Goal: Navigation & Orientation: Find specific page/section

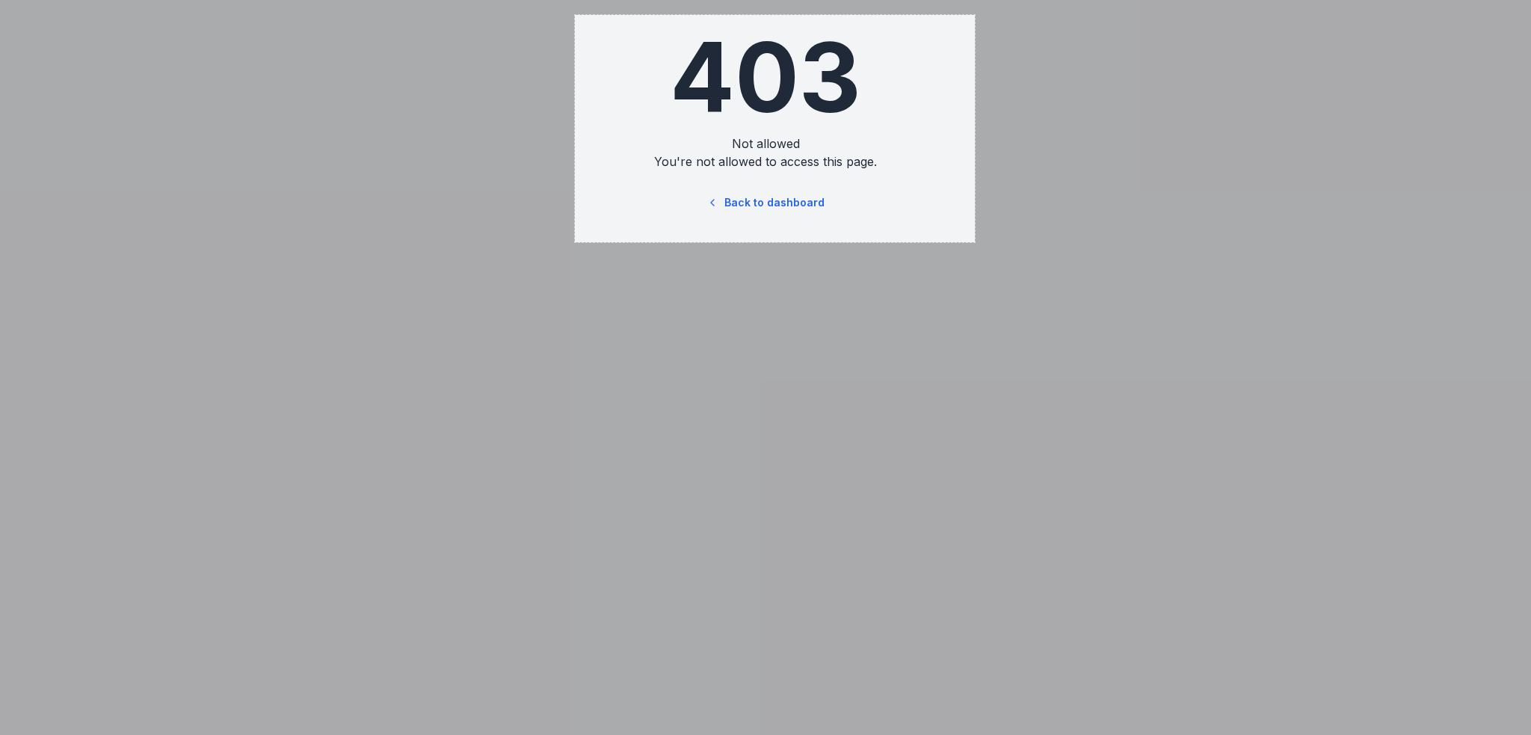
drag, startPoint x: 901, startPoint y: 220, endPoint x: 975, endPoint y: 242, distance: 76.4
click at [975, 242] on div "535 X 304" at bounding box center [765, 367] width 1531 height 735
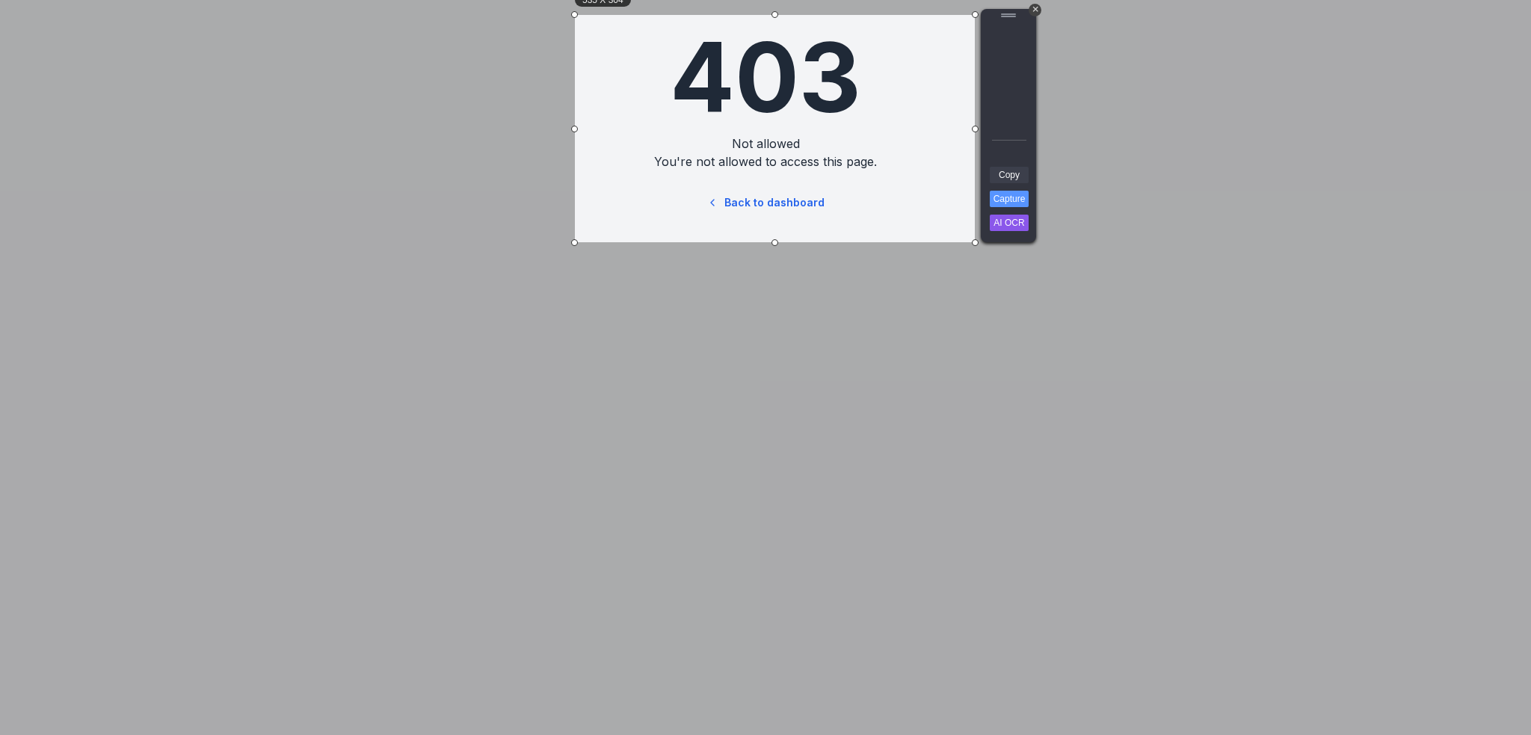
click at [1011, 173] on link "Copy" at bounding box center [1008, 175] width 39 height 16
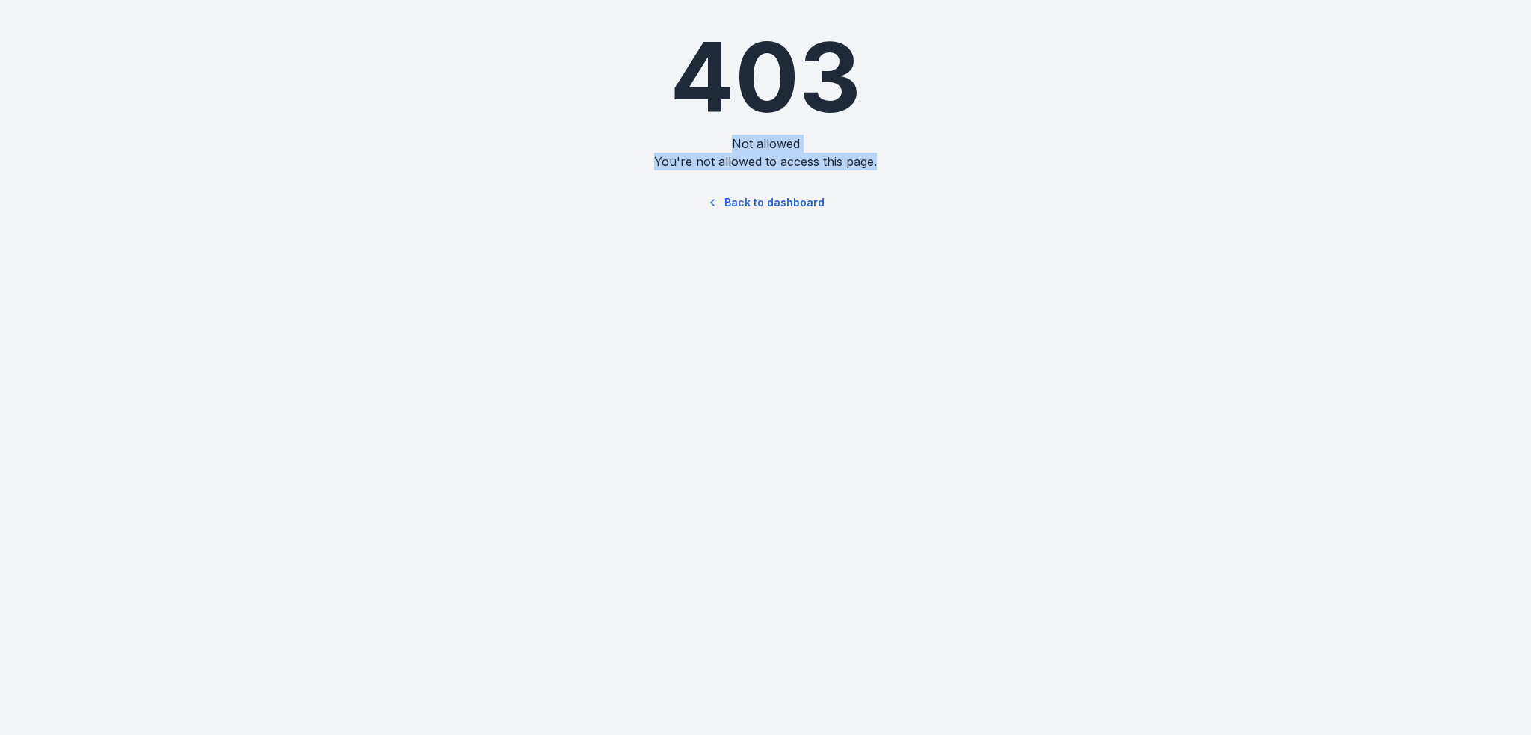
drag, startPoint x: 734, startPoint y: 141, endPoint x: 884, endPoint y: 159, distance: 151.3
click at [884, 159] on div "403 Not allowed You're not allowed to access this page. Back to dashboard" at bounding box center [765, 125] width 598 height 250
click at [828, 241] on div "403 Not allowed You're not allowed to access this page. Back to dashboard" at bounding box center [765, 125] width 598 height 250
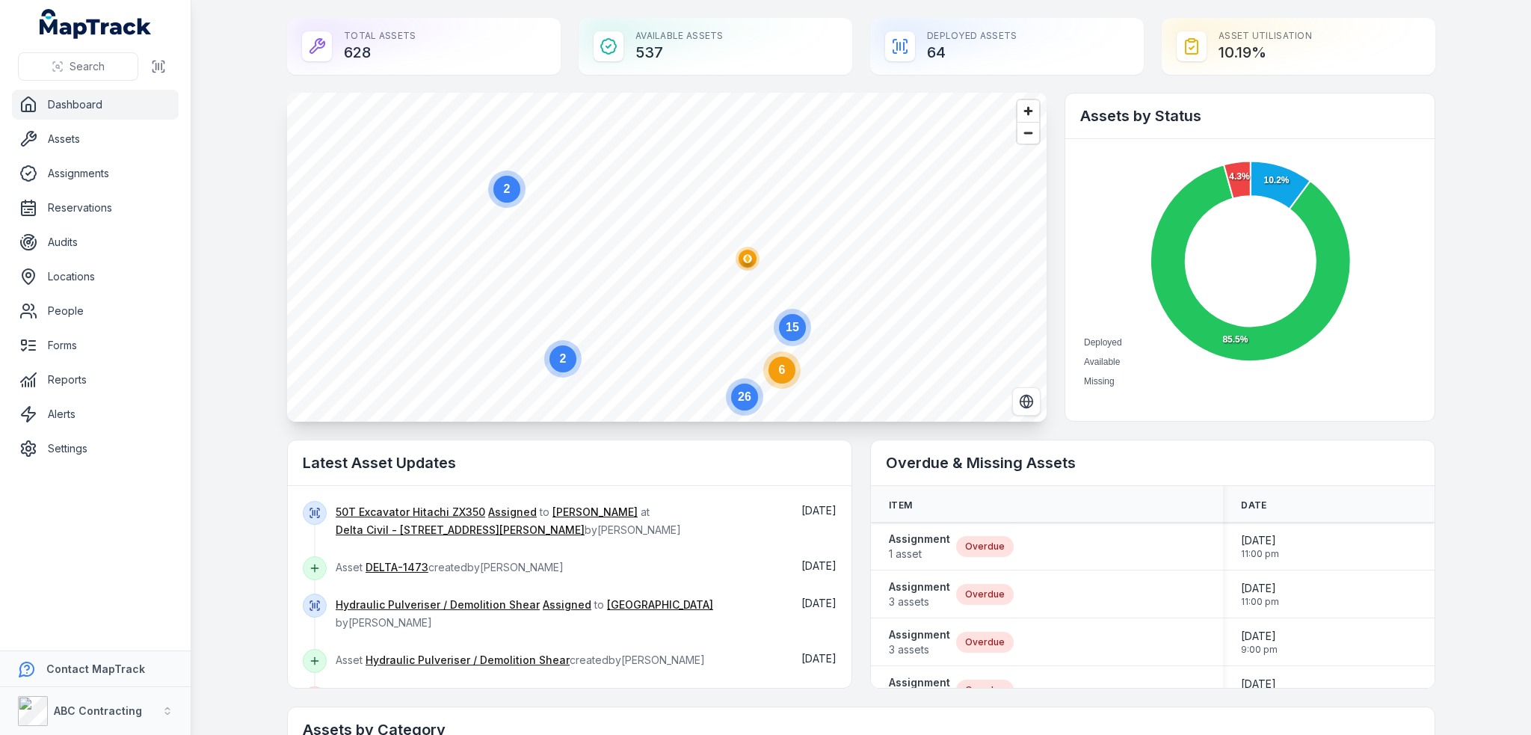
scroll to position [299, 0]
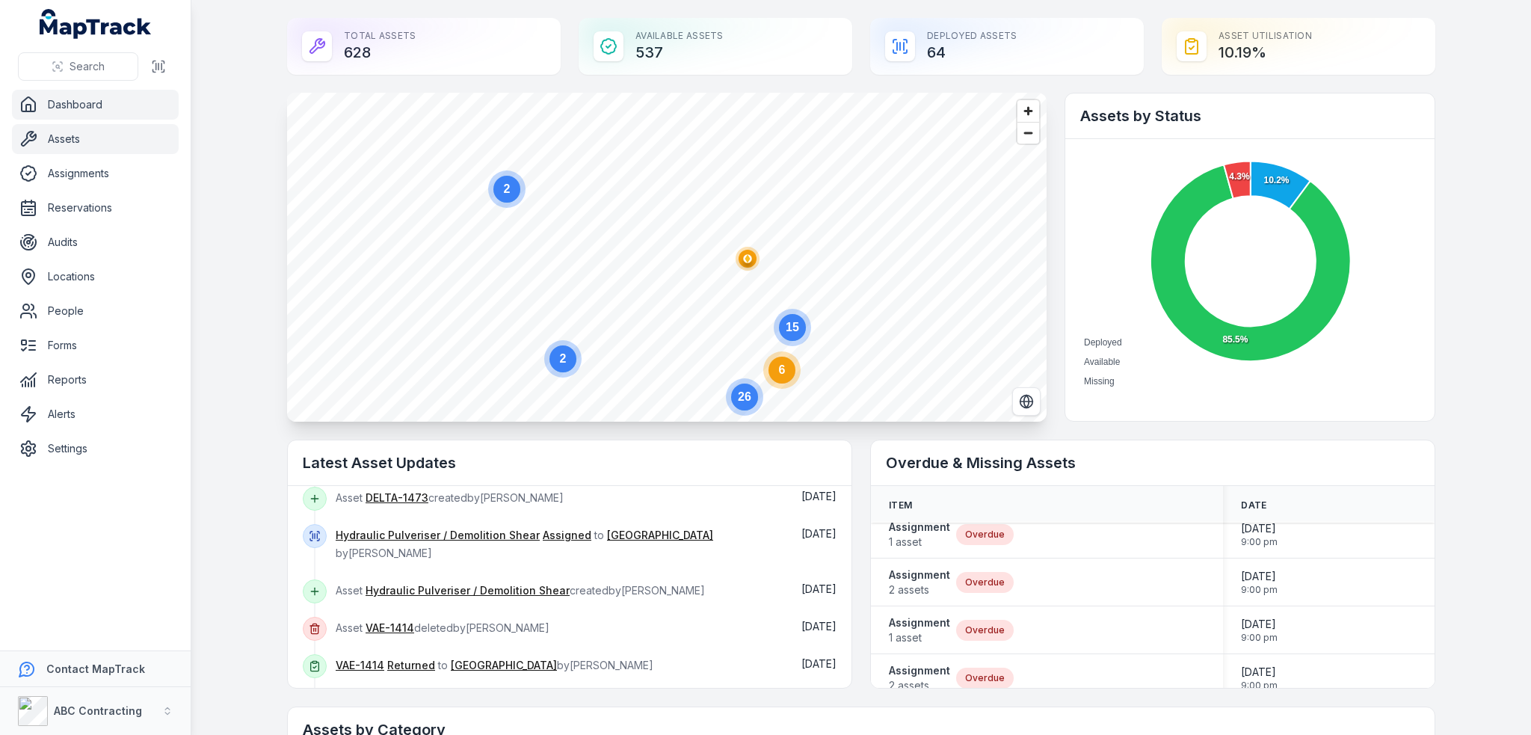
click at [54, 138] on link "Assets" at bounding box center [95, 139] width 167 height 30
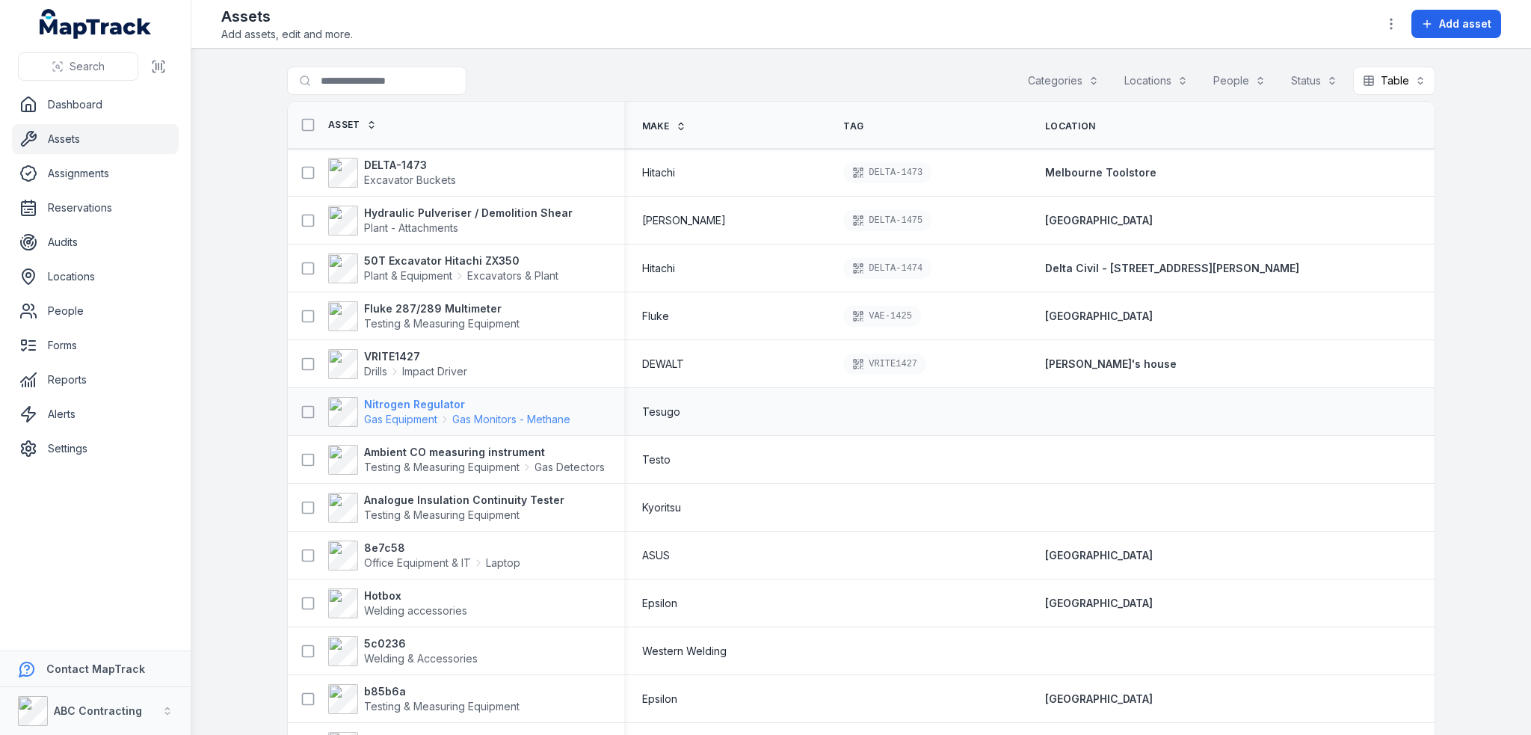
click at [388, 406] on strong "Nitrogen Regulator" at bounding box center [467, 404] width 206 height 15
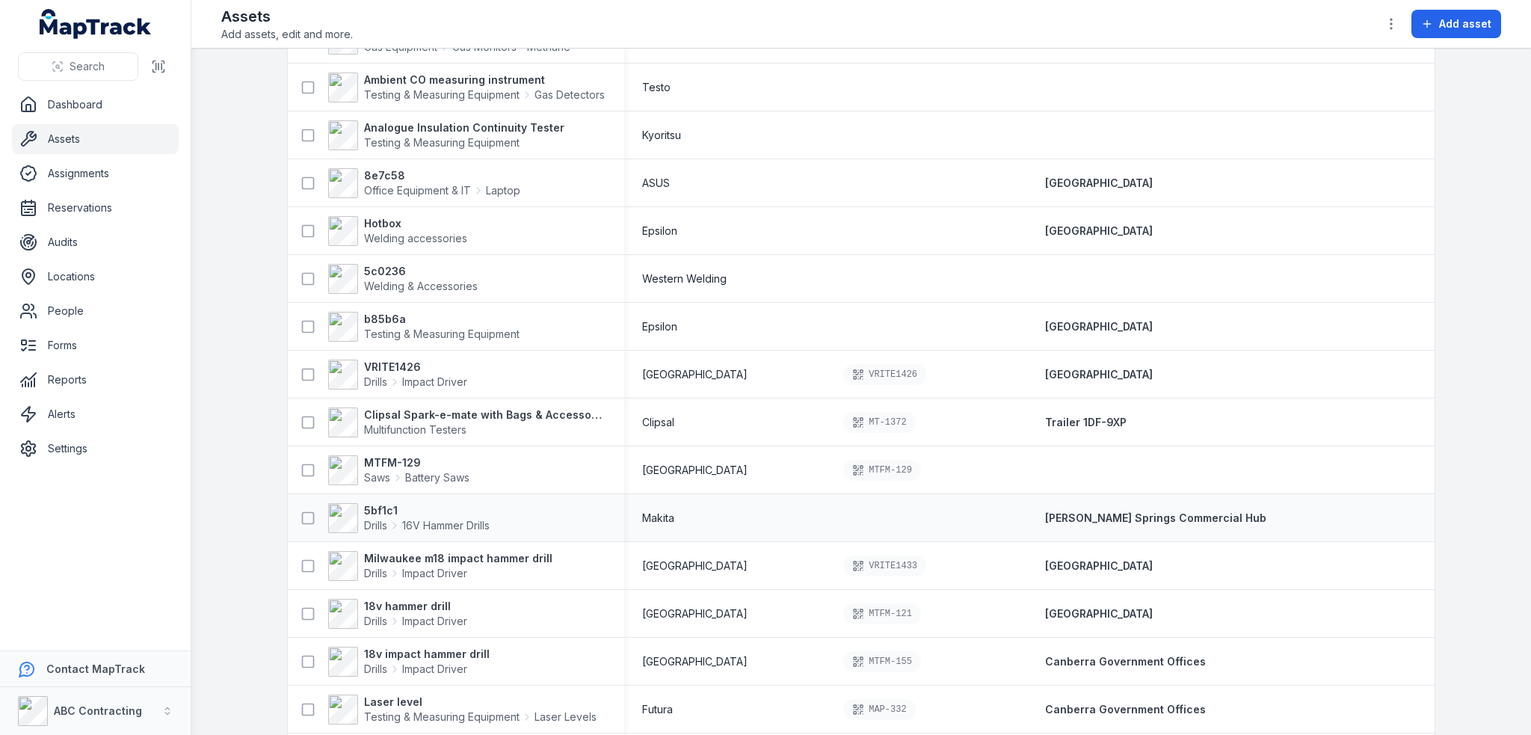
scroll to position [374, 0]
click at [407, 559] on strong "Milwaukee m18 impact hammer drill" at bounding box center [458, 556] width 188 height 15
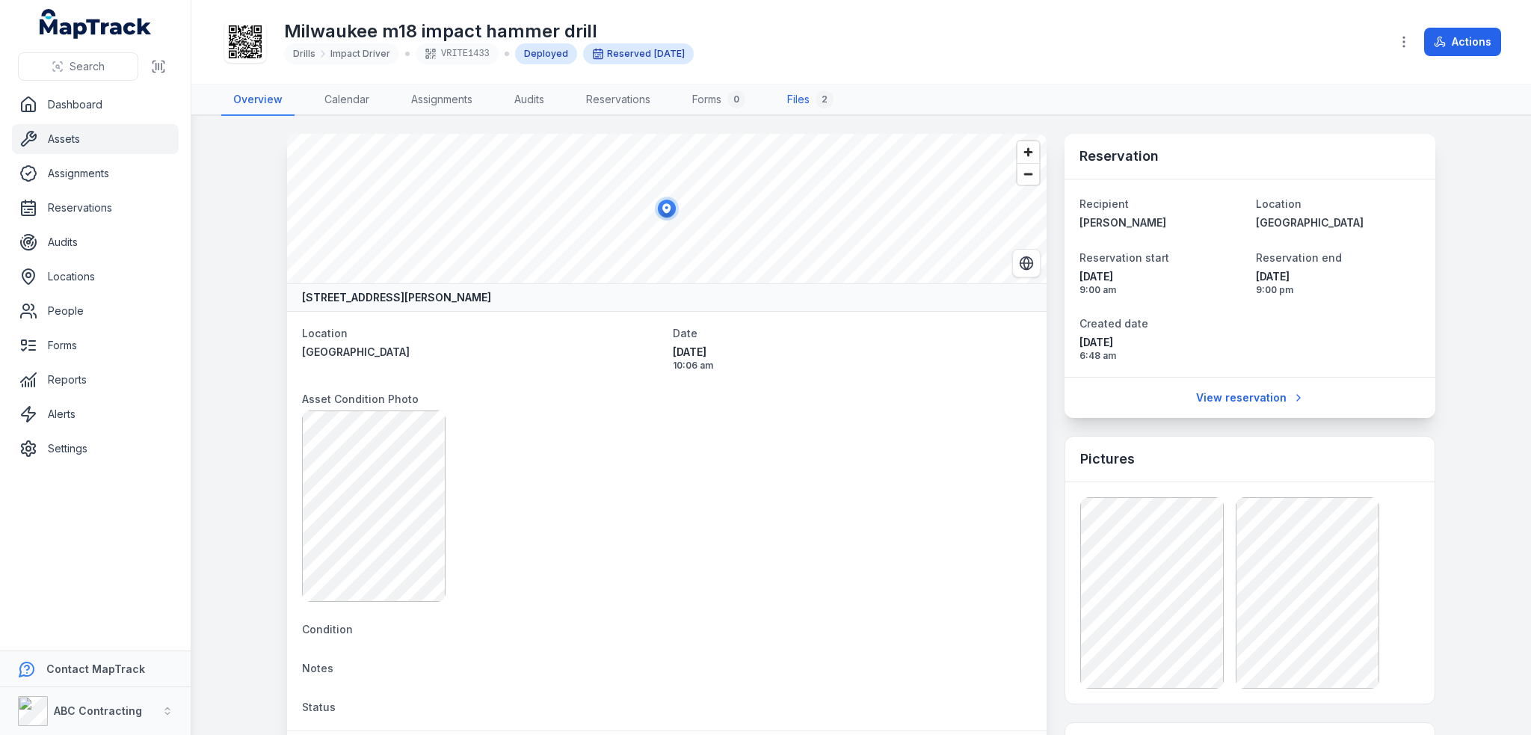
click at [799, 98] on link "Files 2" at bounding box center [810, 99] width 70 height 31
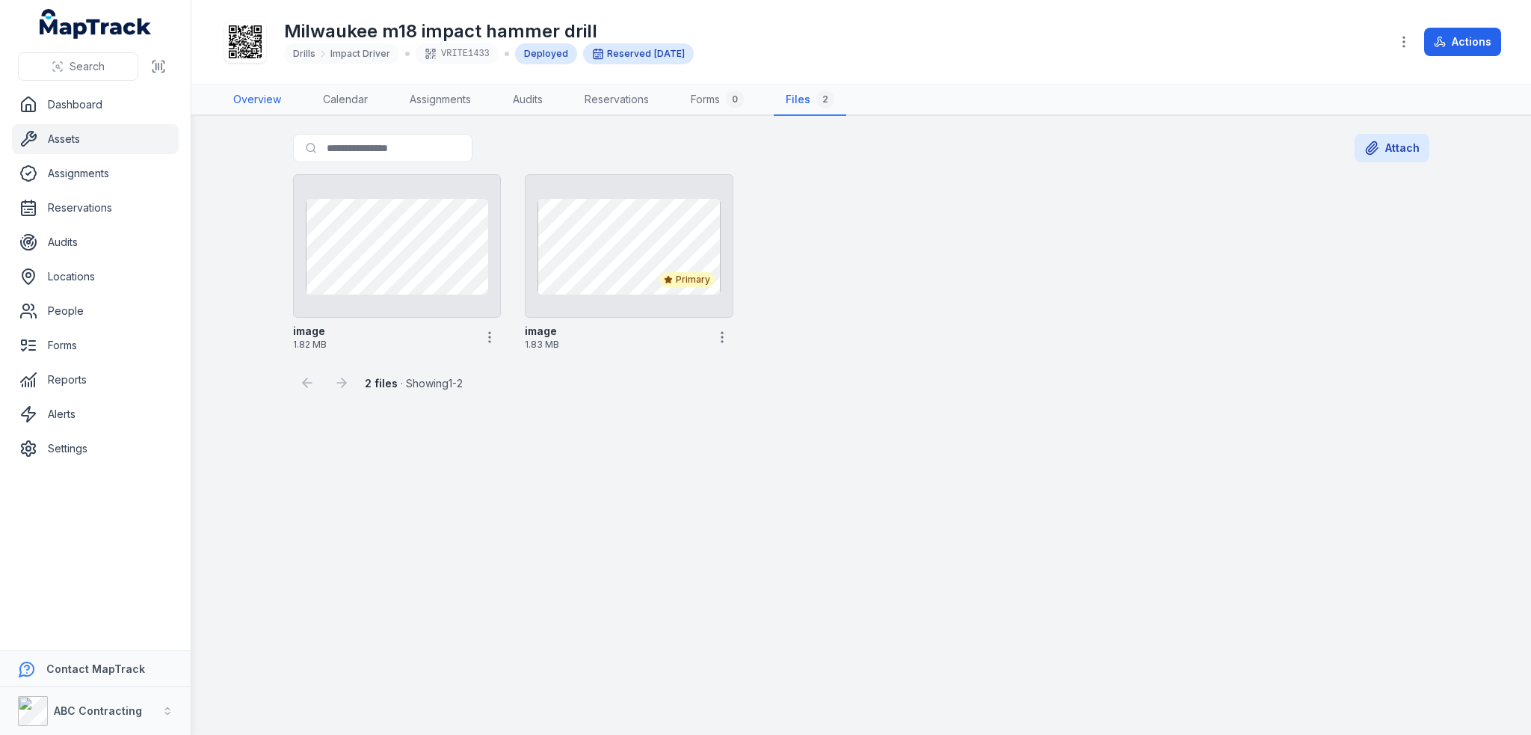
click at [235, 90] on link "Overview" at bounding box center [257, 99] width 72 height 31
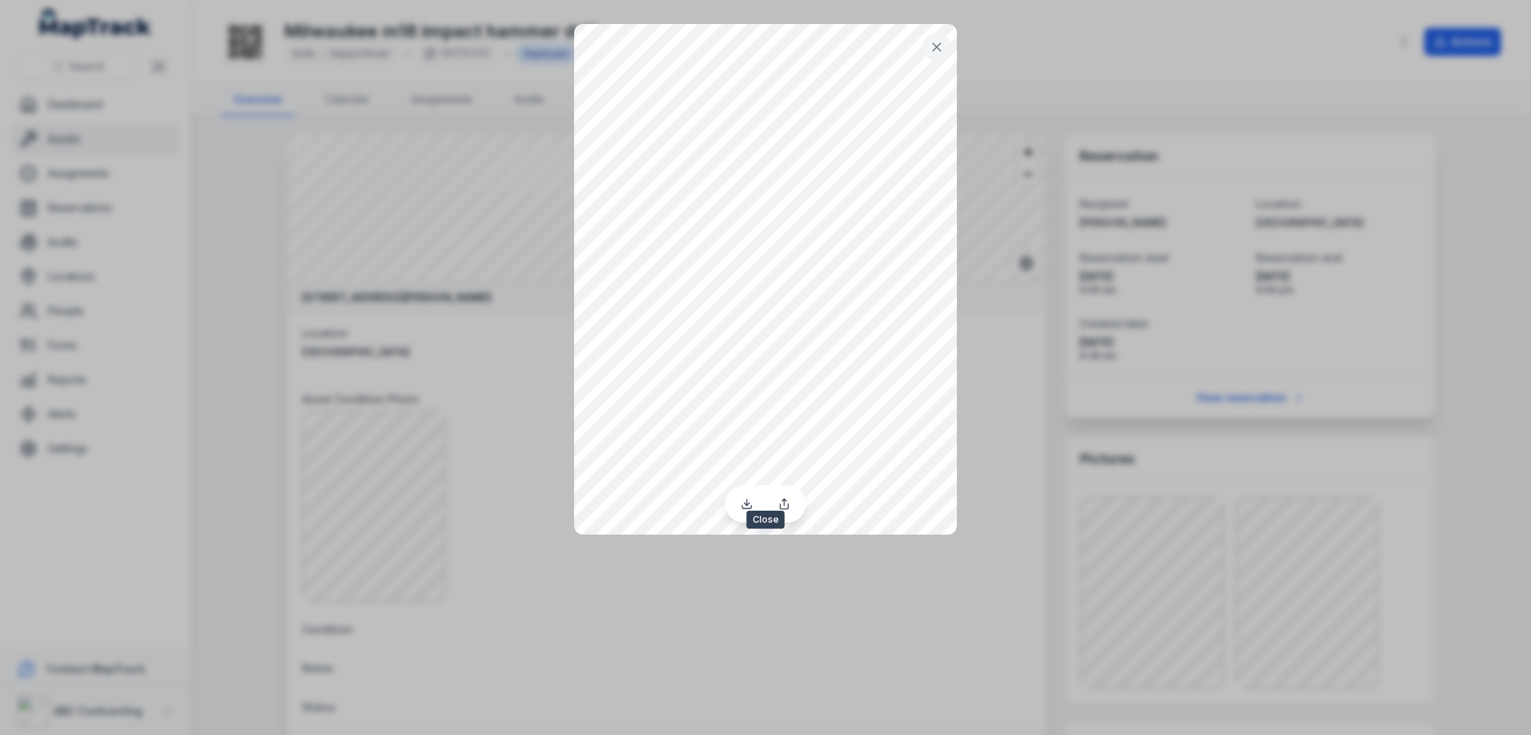
click at [943, 41] on icon at bounding box center [936, 47] width 15 height 15
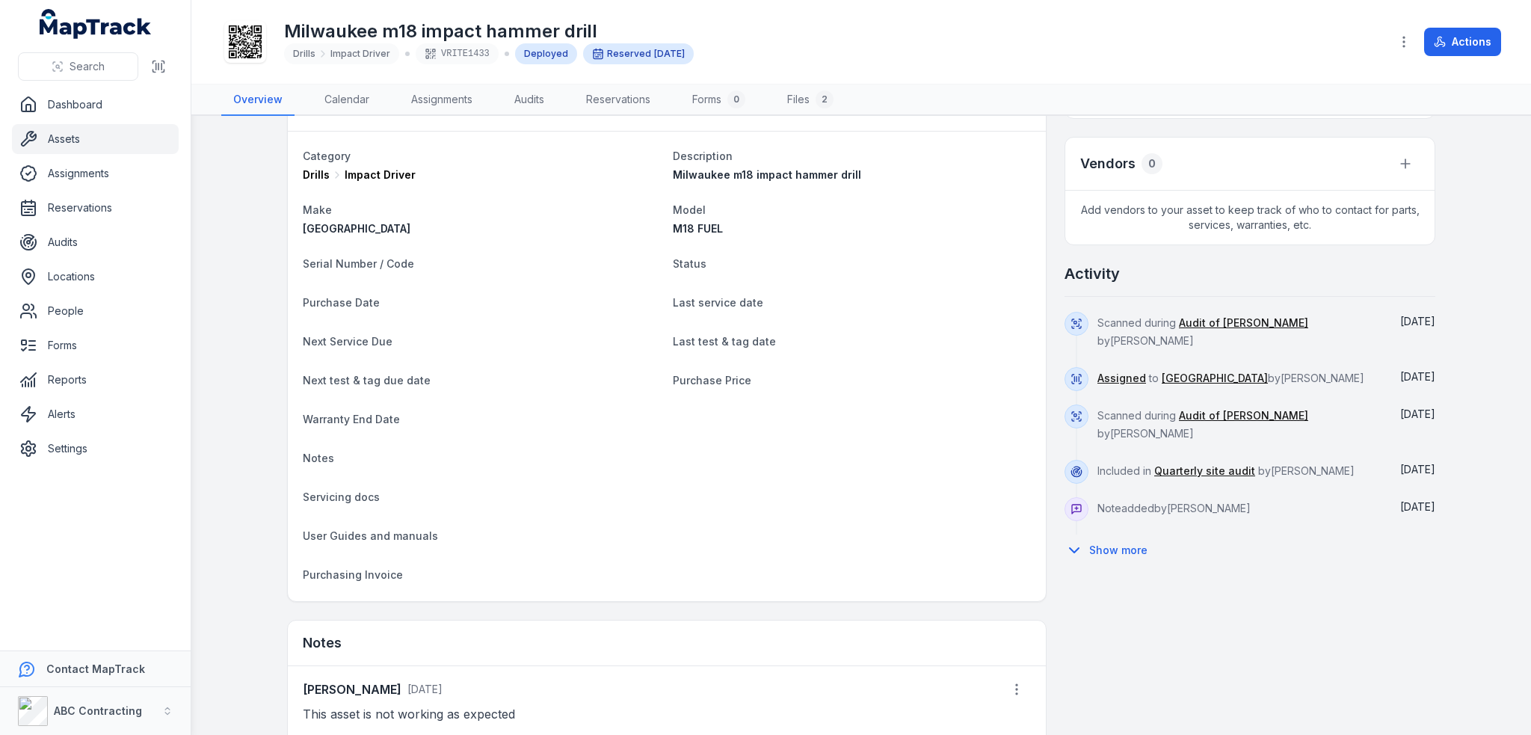
scroll to position [747, 0]
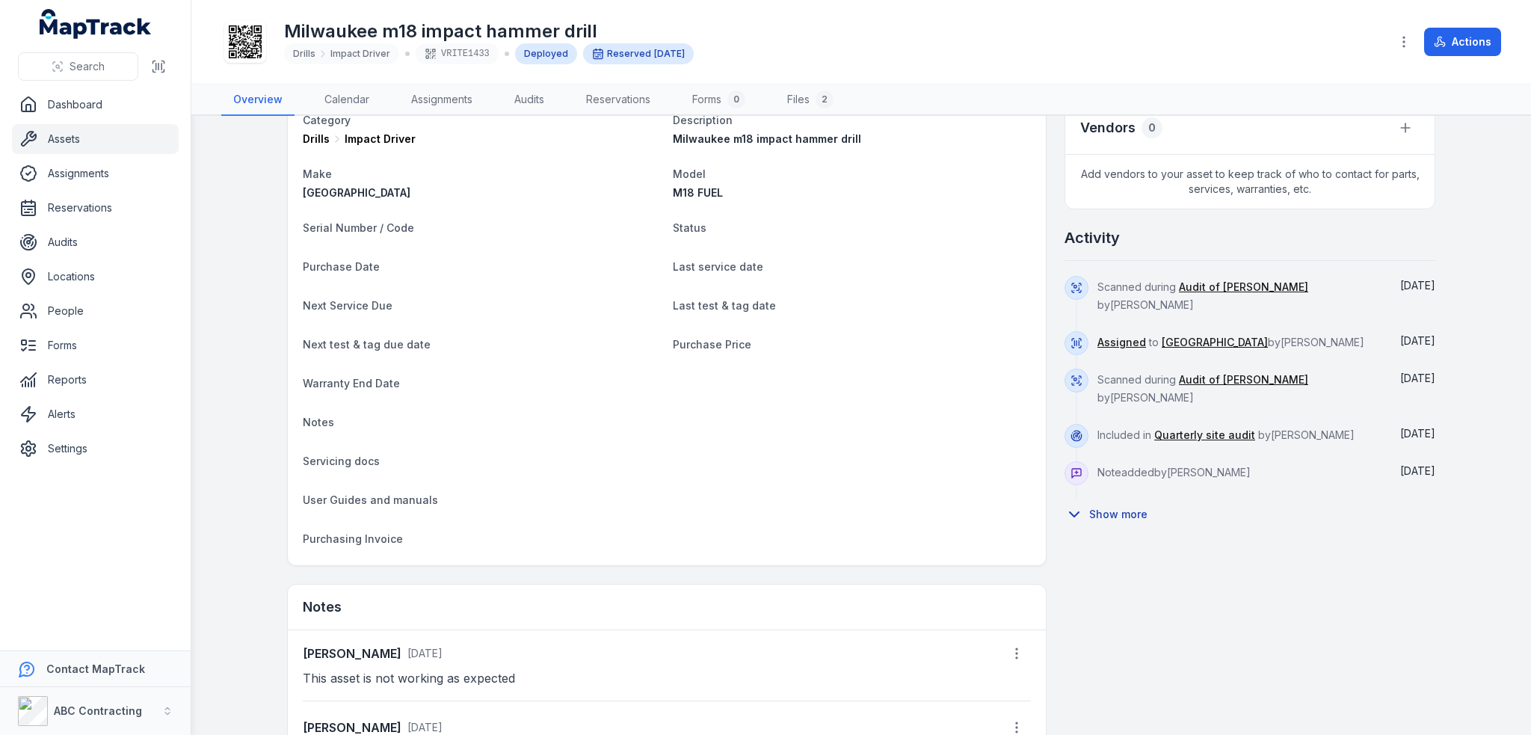
click at [1139, 517] on button "Show more" at bounding box center [1110, 513] width 93 height 31
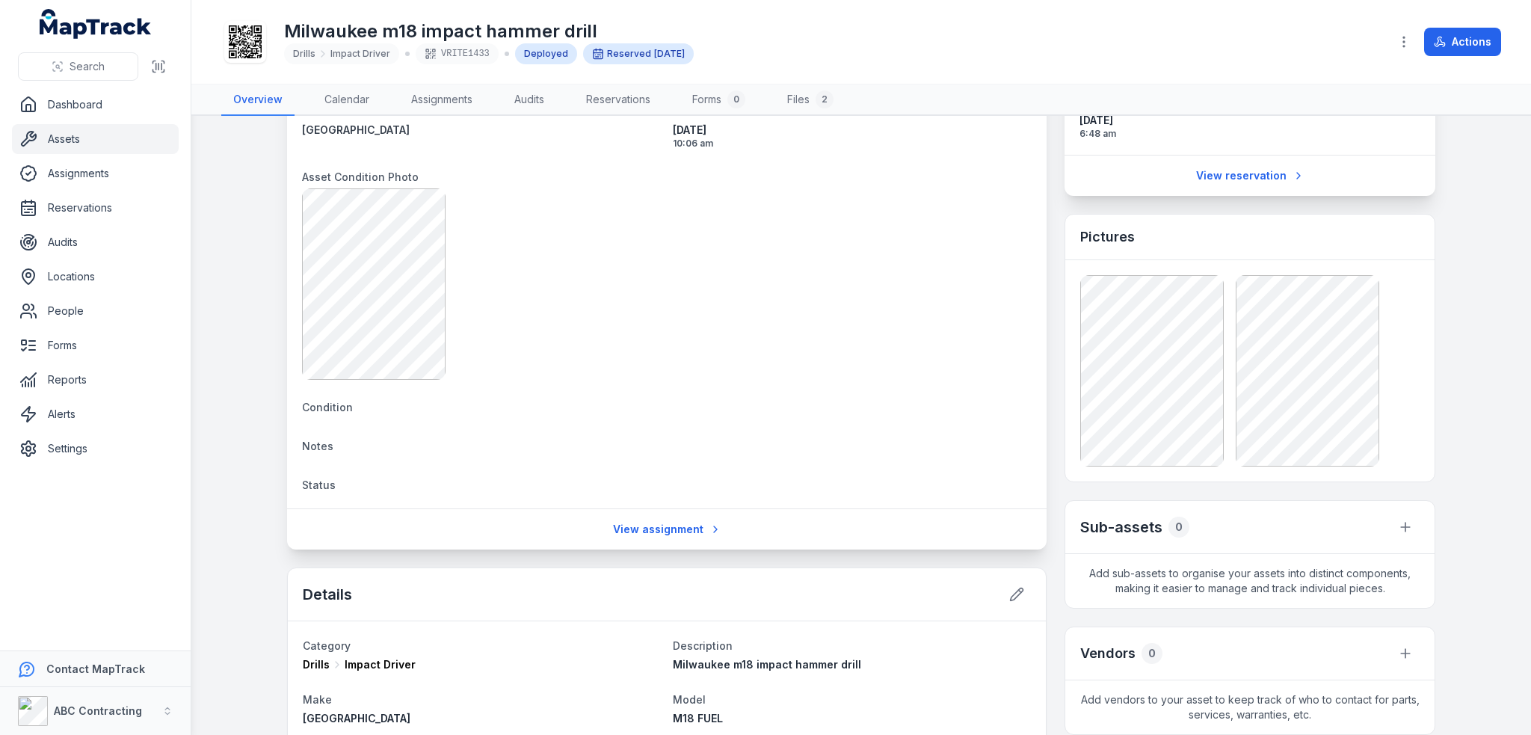
scroll to position [0, 0]
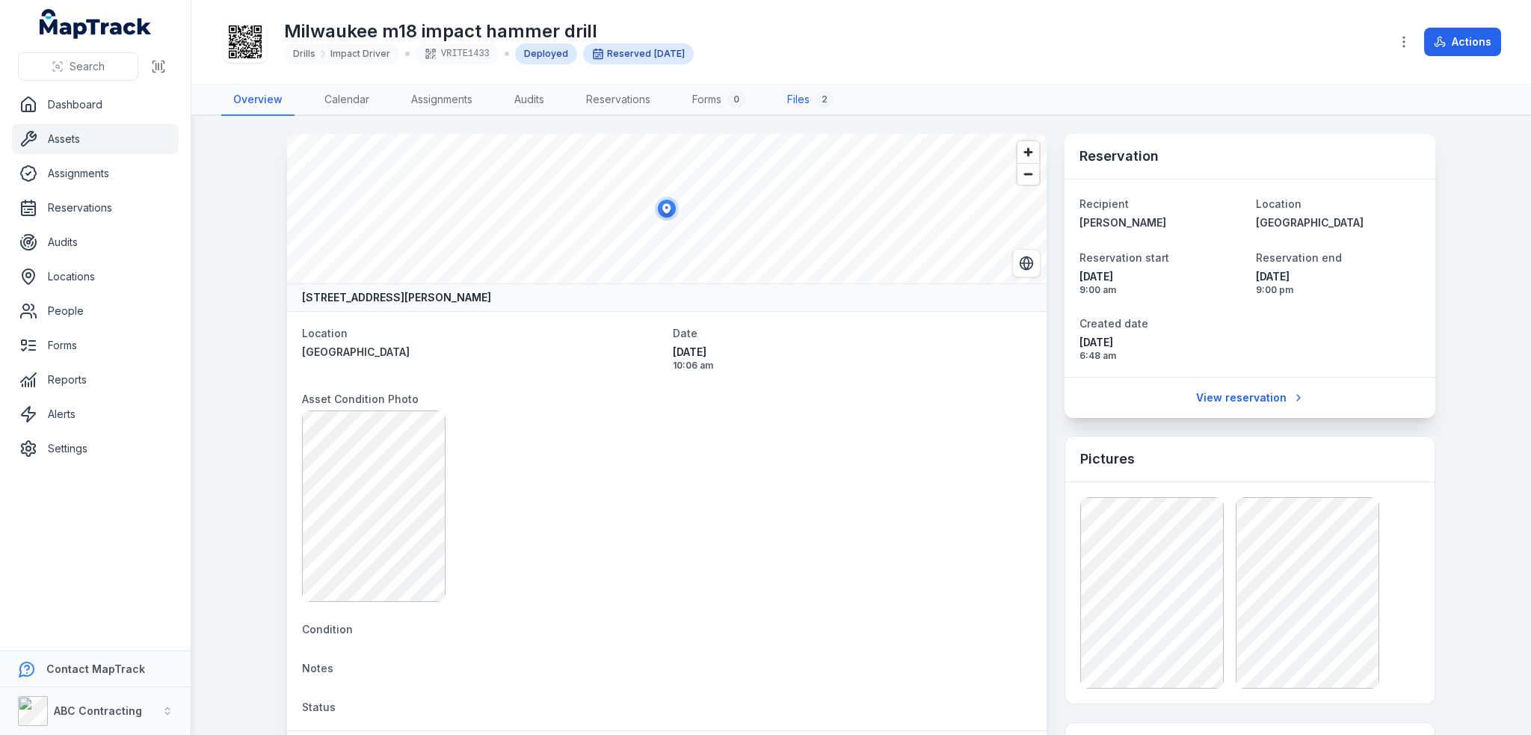
click at [811, 109] on link "Files 2" at bounding box center [810, 99] width 70 height 31
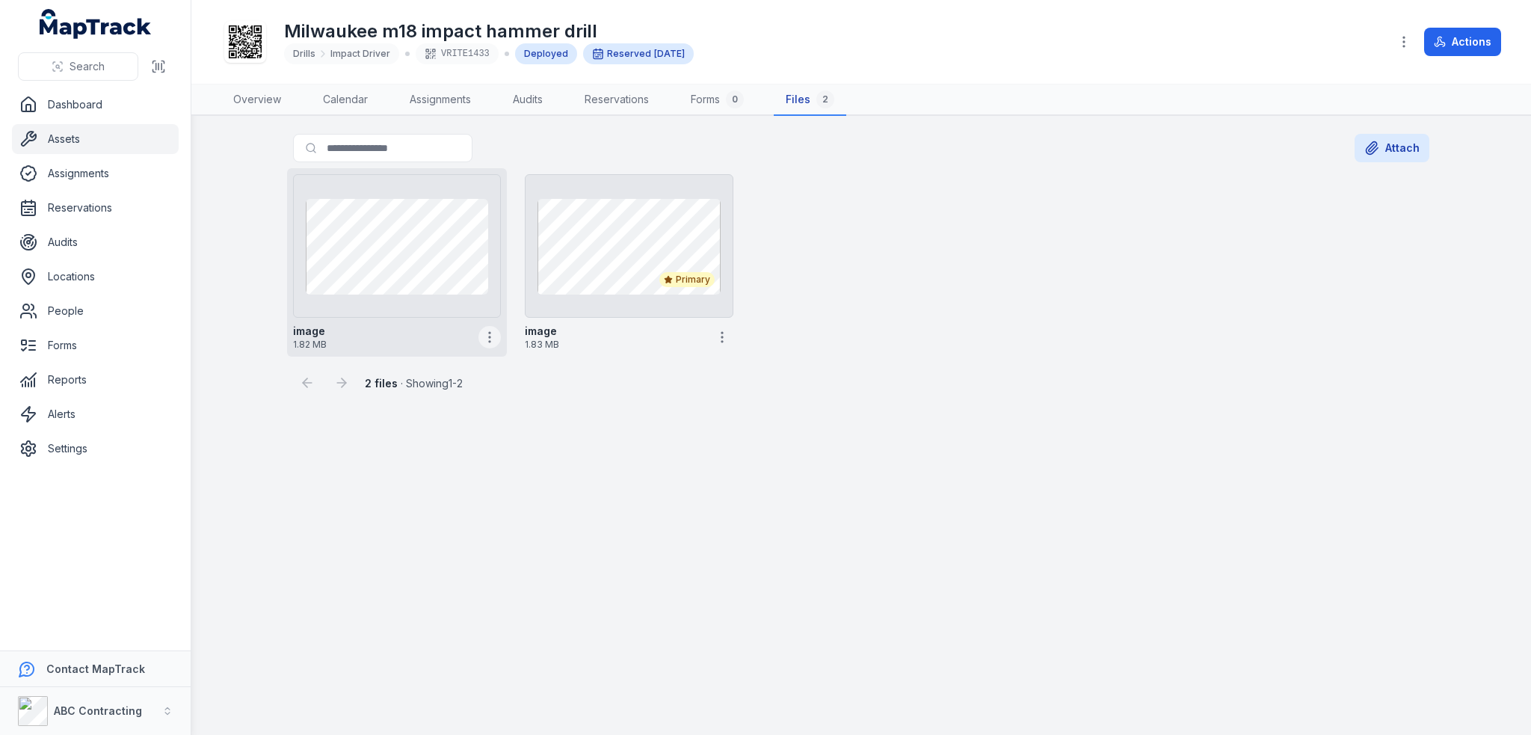
click at [492, 336] on icon "button" at bounding box center [489, 337] width 15 height 15
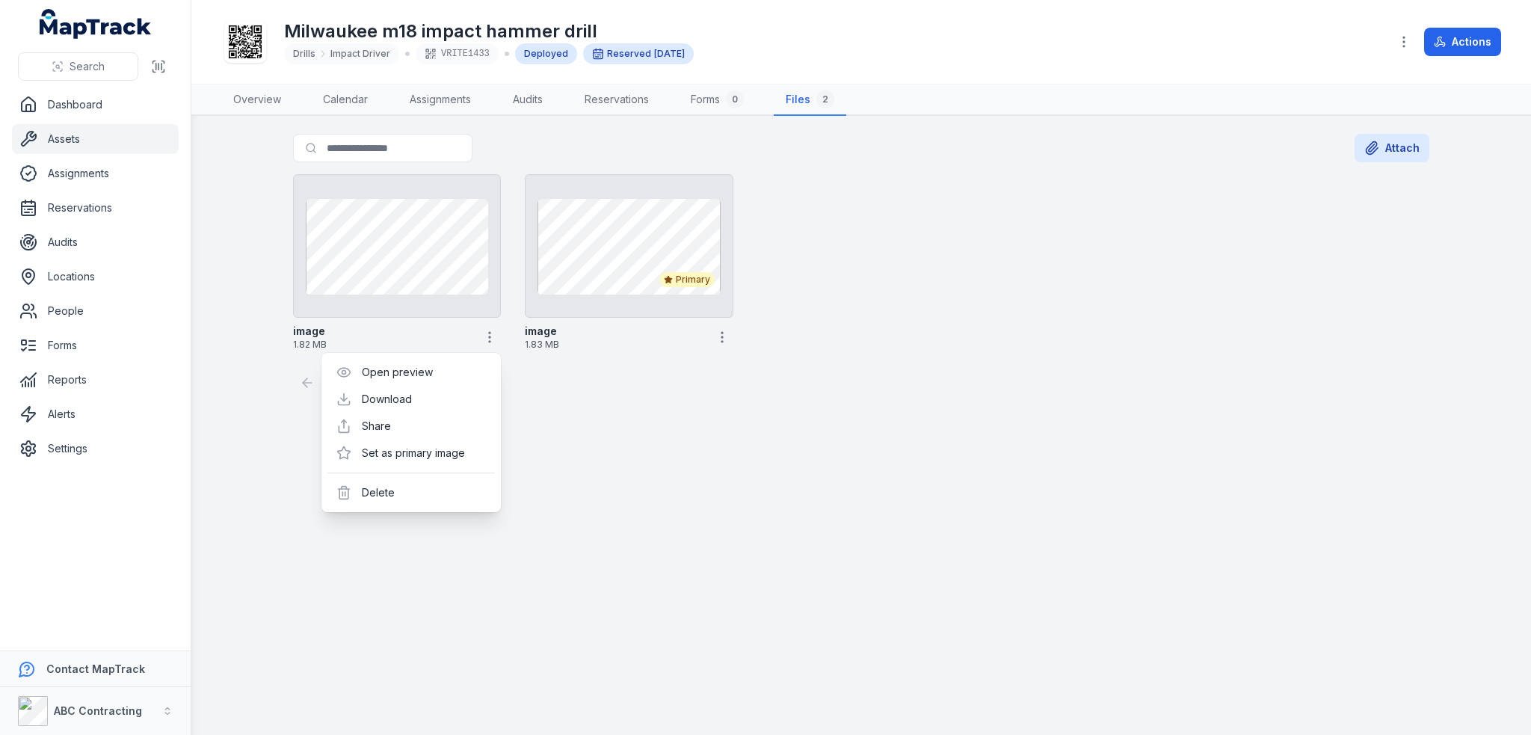
click at [726, 404] on main "Search for files Attach image 1.82 MB Primary image 1.83 MB 2 files · Showing 1…" at bounding box center [860, 425] width 1339 height 619
